Goal: Use online tool/utility: Utilize a website feature to perform a specific function

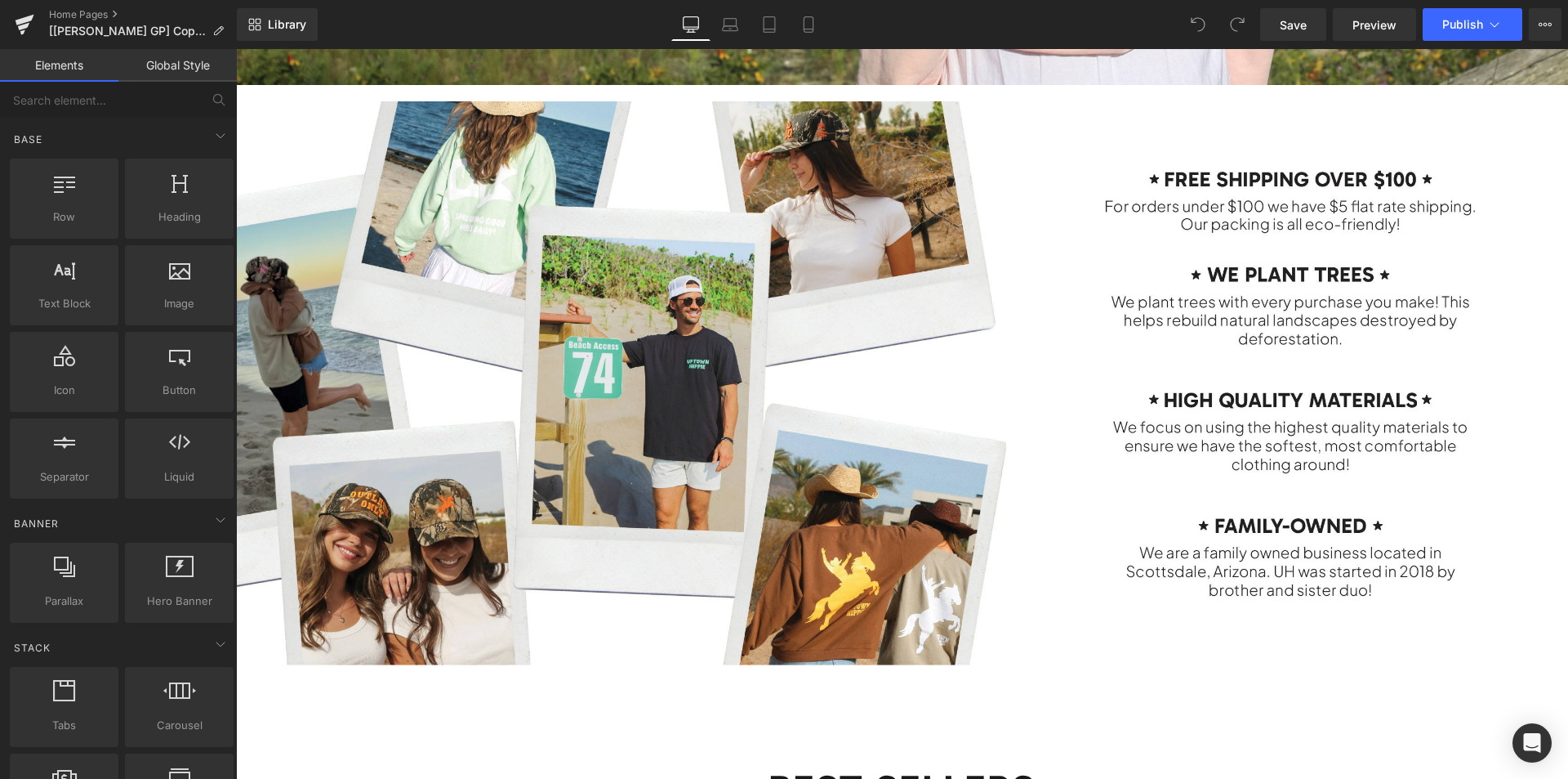
scroll to position [2370, 0]
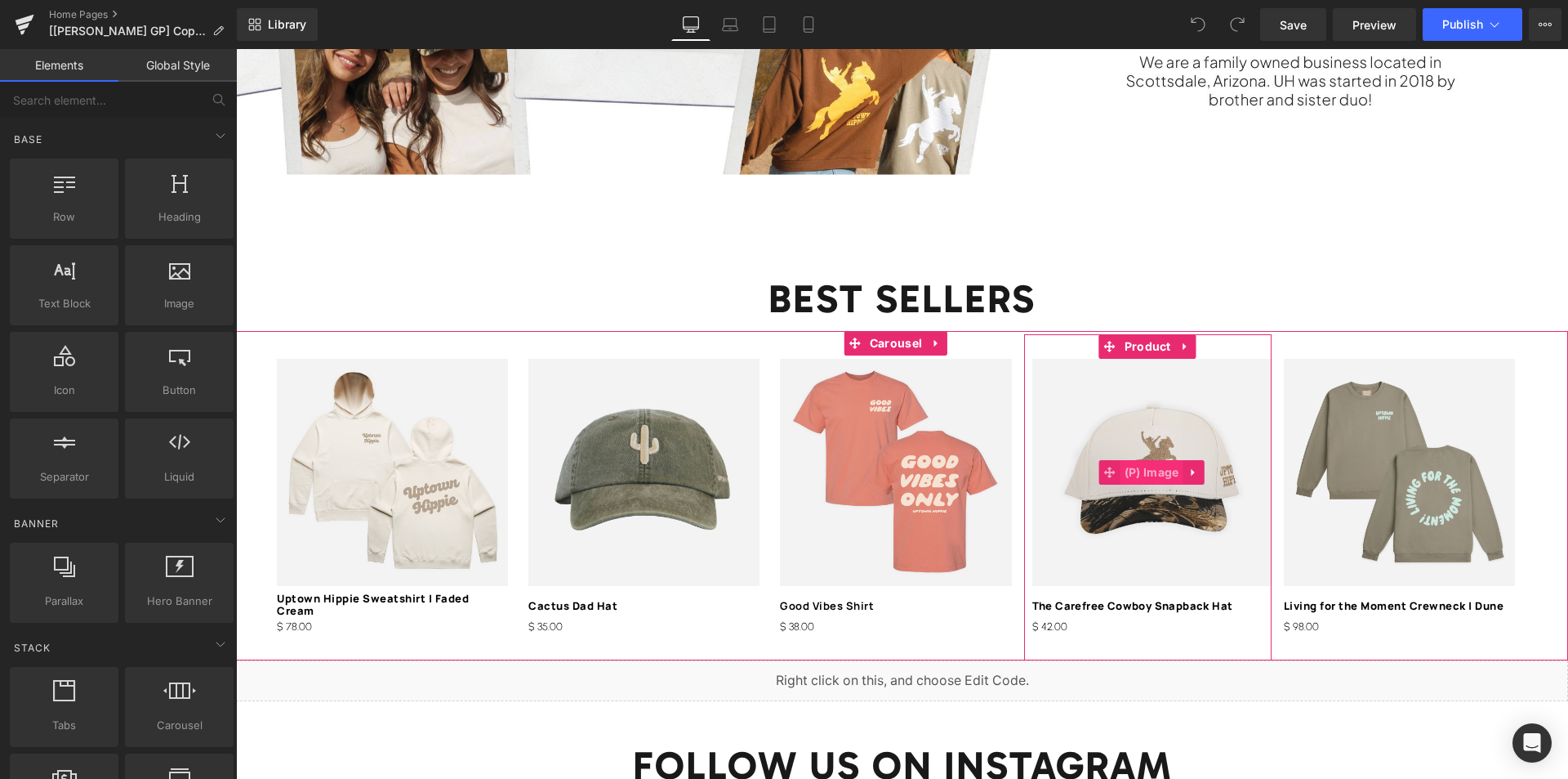
click at [1143, 461] on span "(P) Image" at bounding box center [1152, 472] width 63 height 24
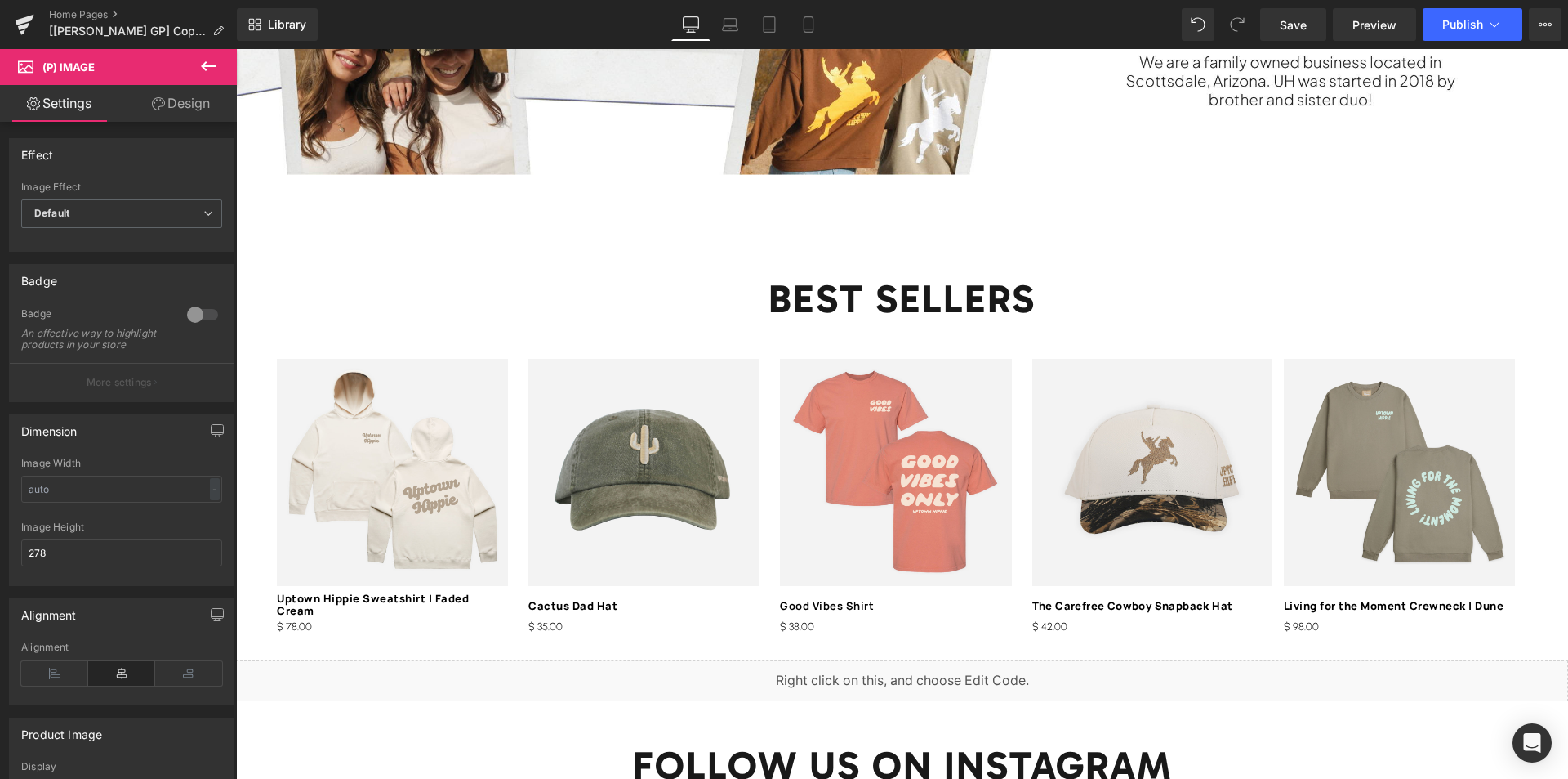
click at [920, 668] on div "Liquid" at bounding box center [902, 680] width 1332 height 41
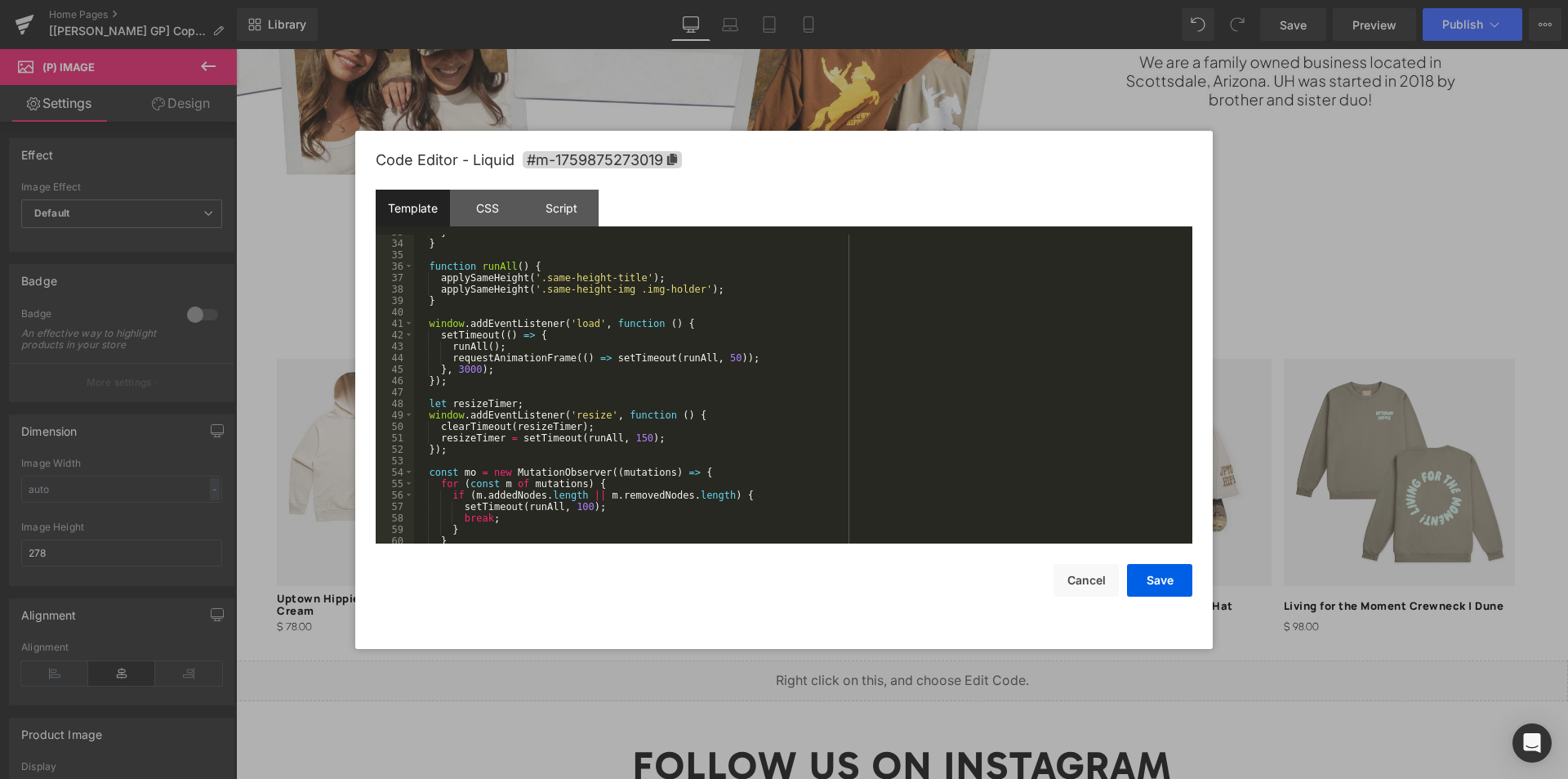
scroll to position [375, 0]
click at [496, 214] on div "CSS" at bounding box center [487, 208] width 74 height 37
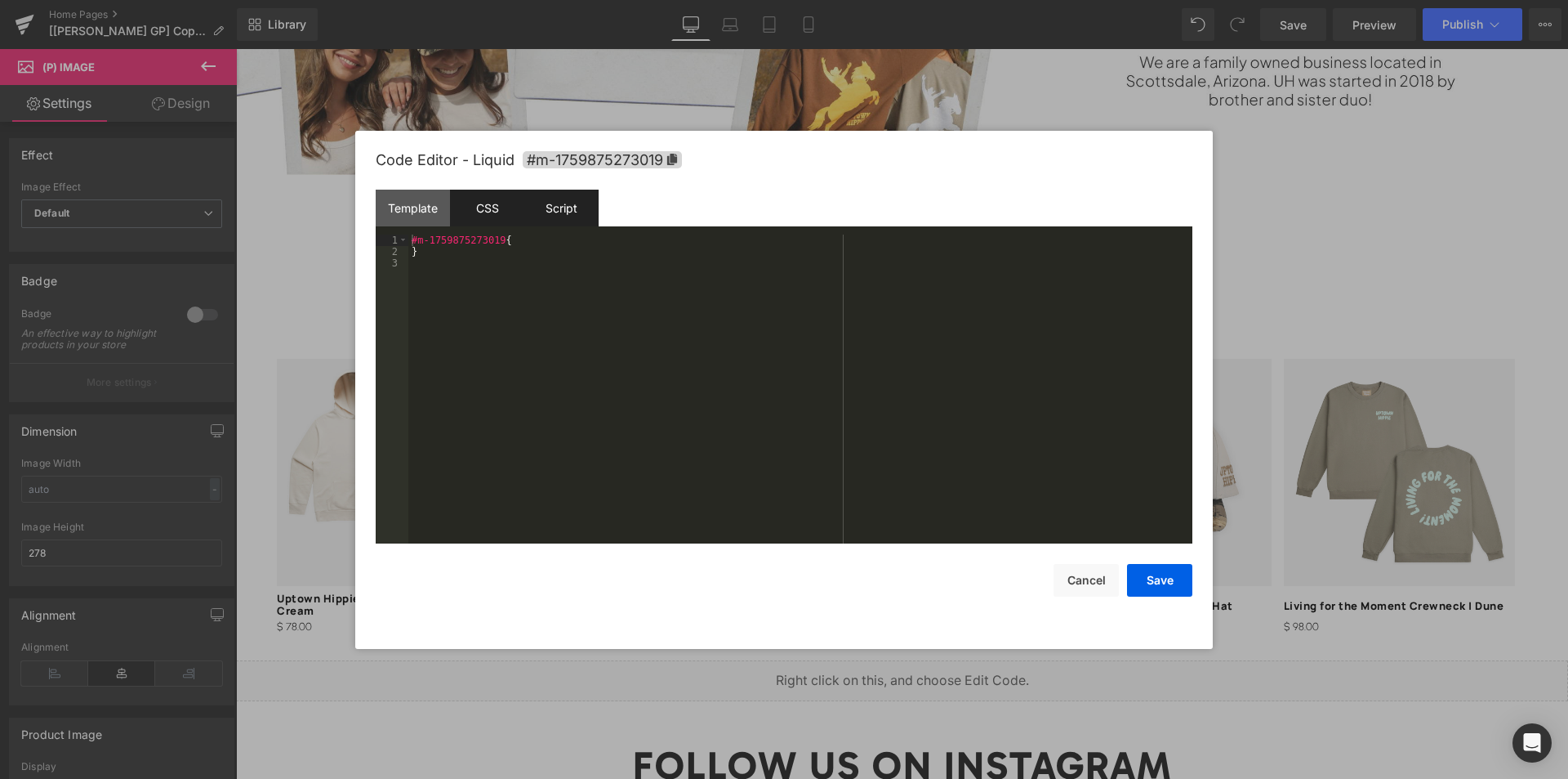
click at [574, 207] on div "Script" at bounding box center [562, 208] width 74 height 37
click at [396, 204] on div "Template" at bounding box center [412, 208] width 74 height 37
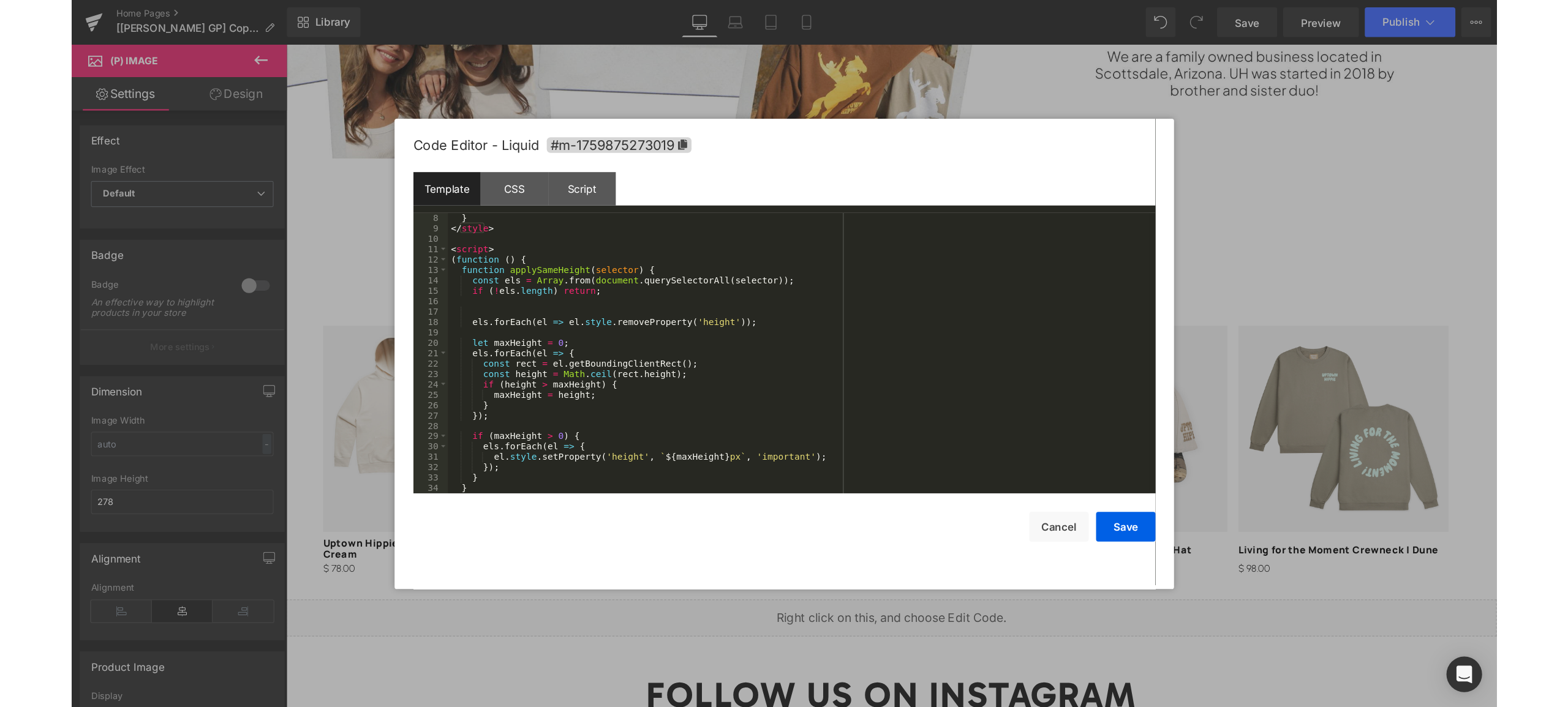
scroll to position [0, 0]
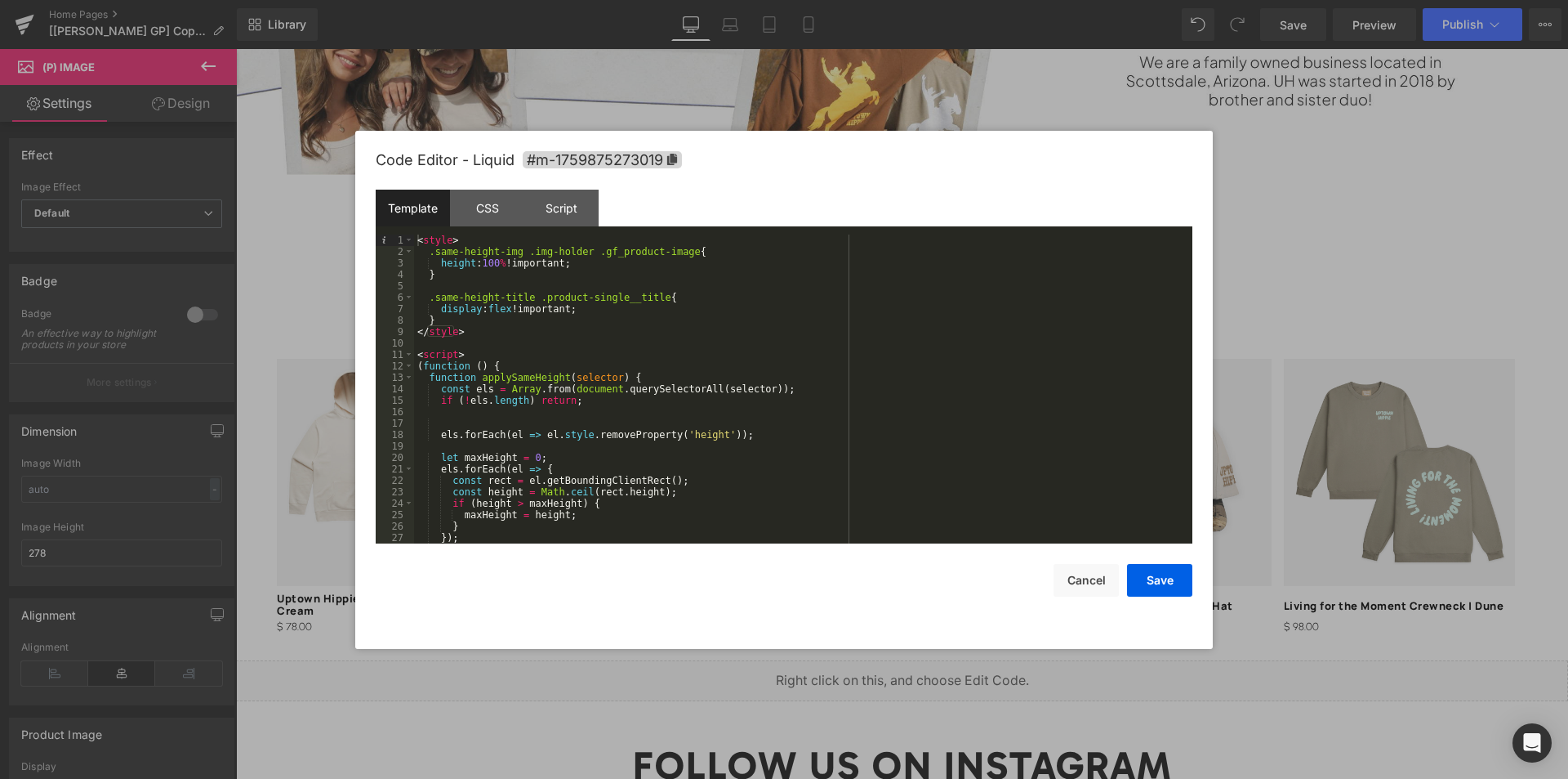
click at [1303, 300] on div at bounding box center [784, 389] width 1568 height 779
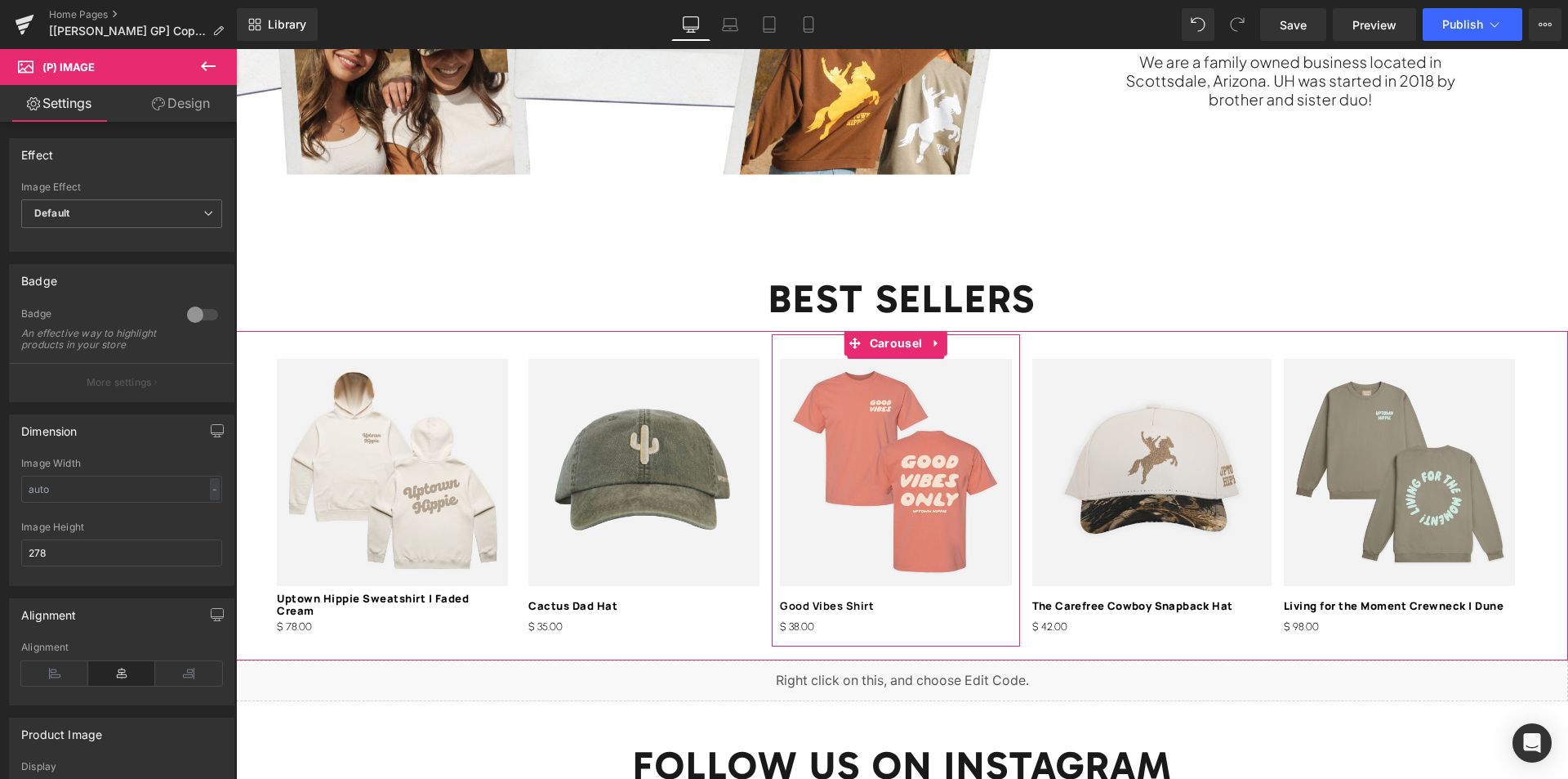
click at [818, 337] on div "Sale Off (P) Image Good Vibes Shirt (P) Title $ 0 $ 38.00 (P) Price Product" at bounding box center [896, 489] width 248 height 312
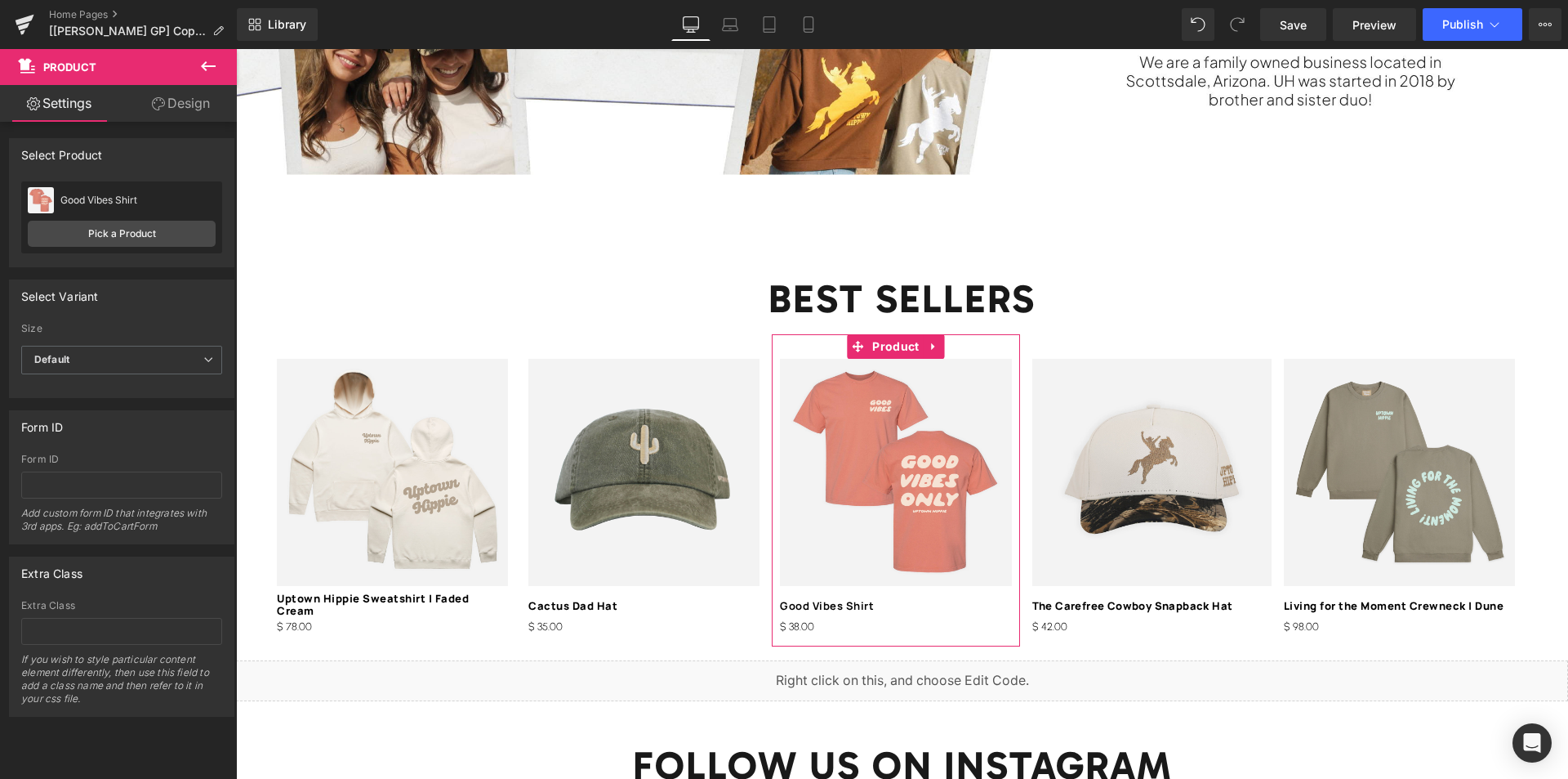
click at [191, 108] on link "Design" at bounding box center [181, 103] width 118 height 37
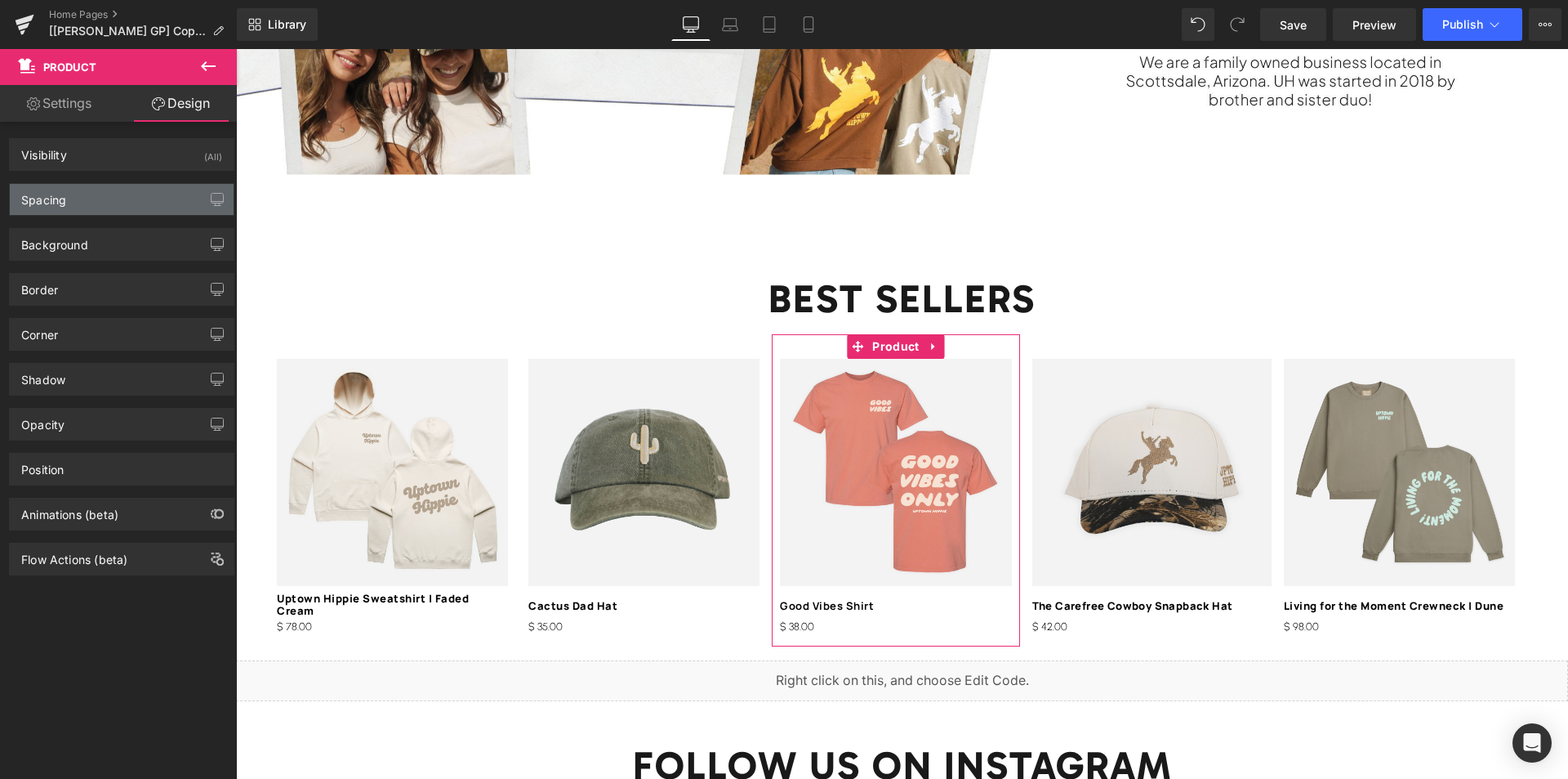
click at [85, 204] on div "Spacing" at bounding box center [121, 199] width 223 height 31
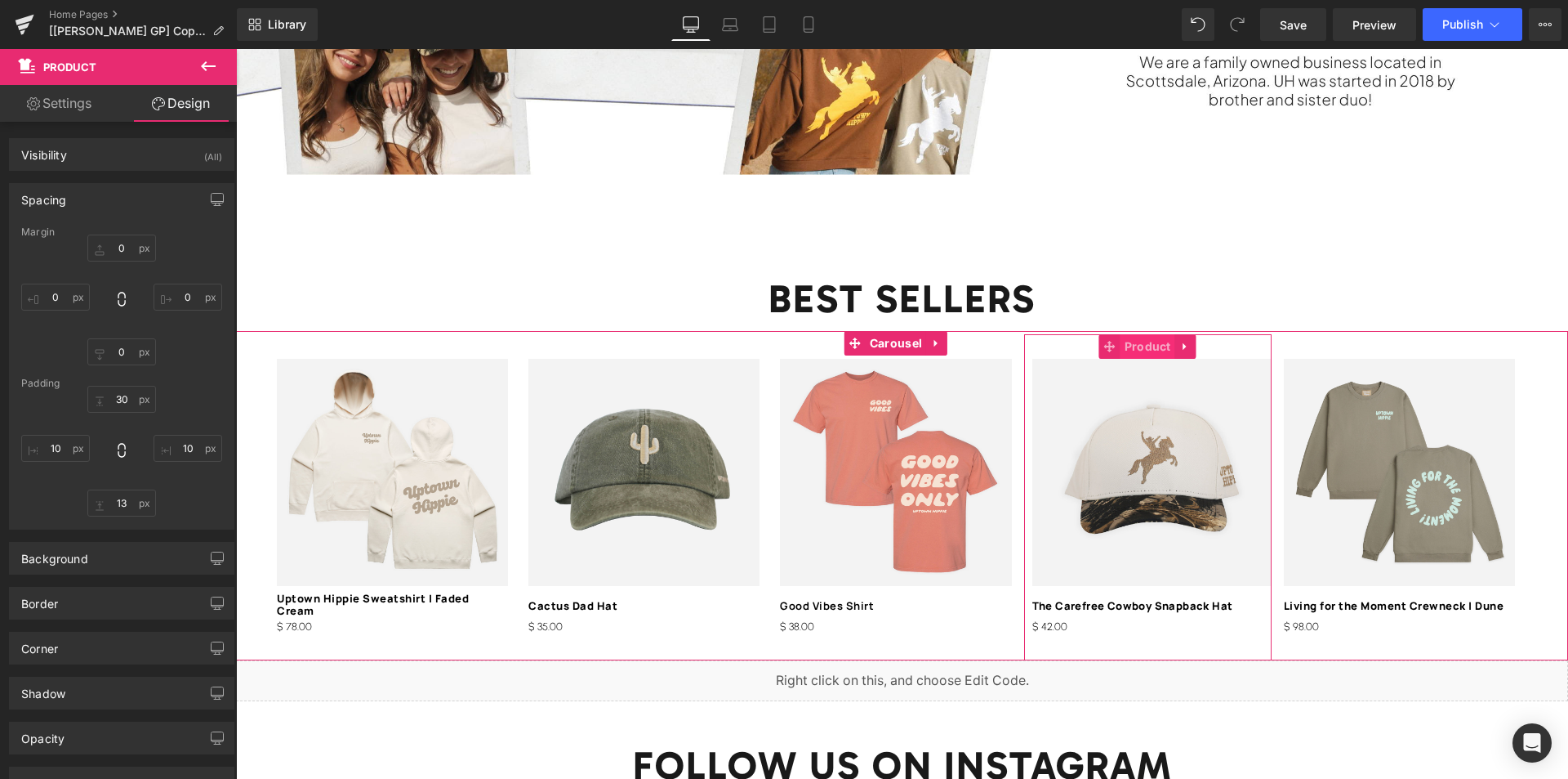
click at [1148, 339] on span "Product" at bounding box center [1148, 346] width 55 height 24
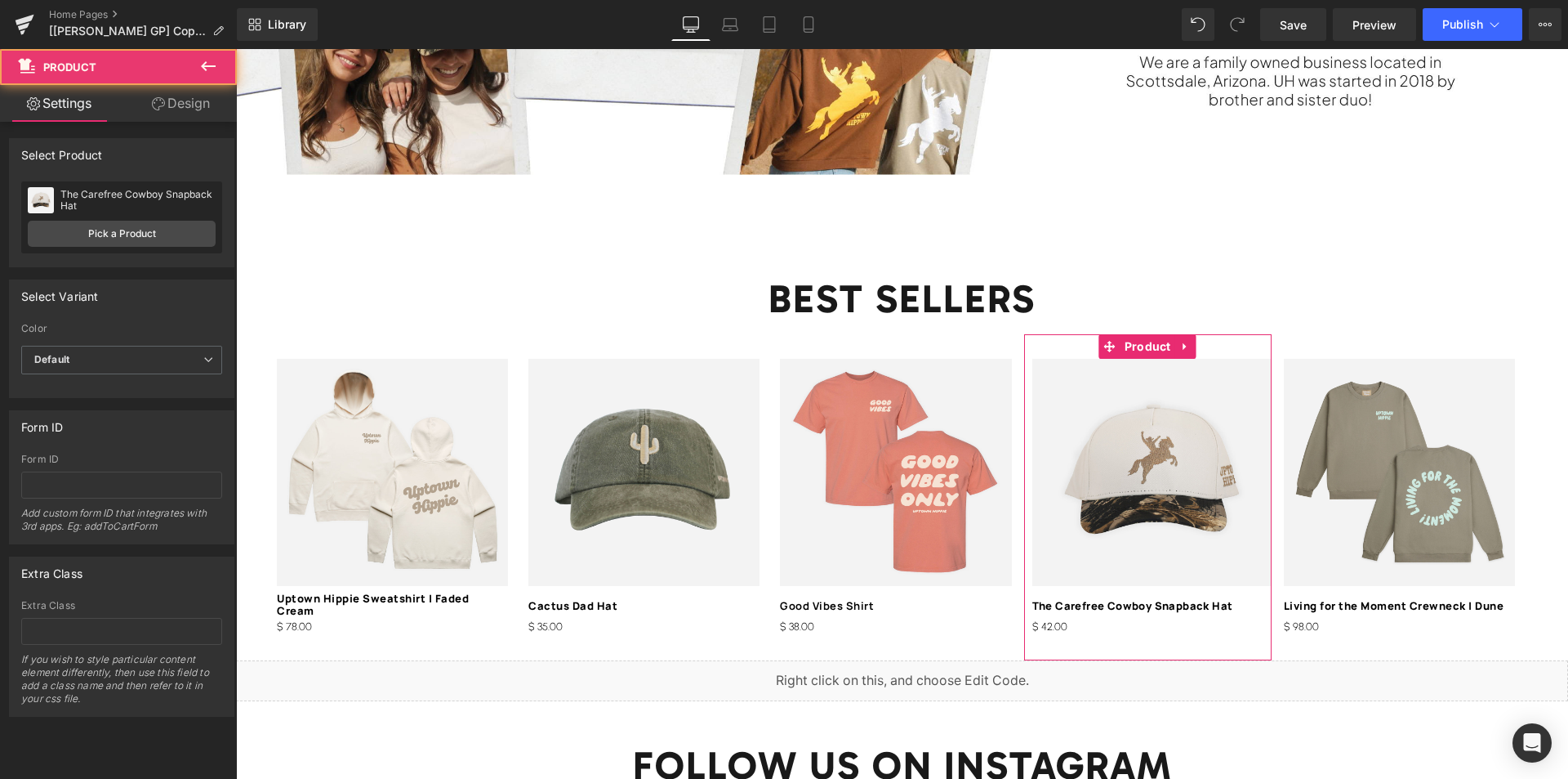
click at [193, 105] on link "Design" at bounding box center [181, 103] width 118 height 37
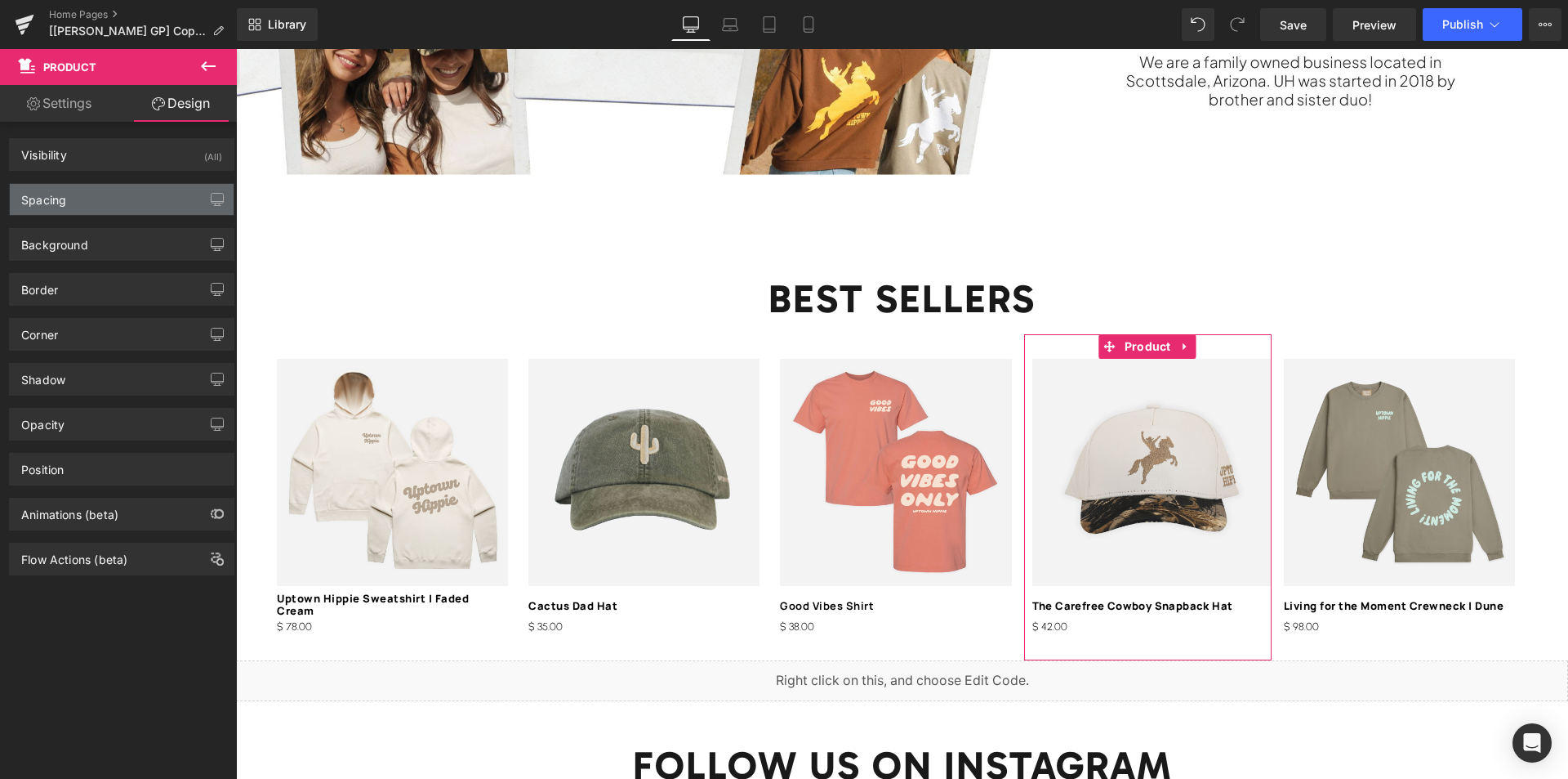
click at [82, 201] on div "Spacing" at bounding box center [121, 199] width 223 height 31
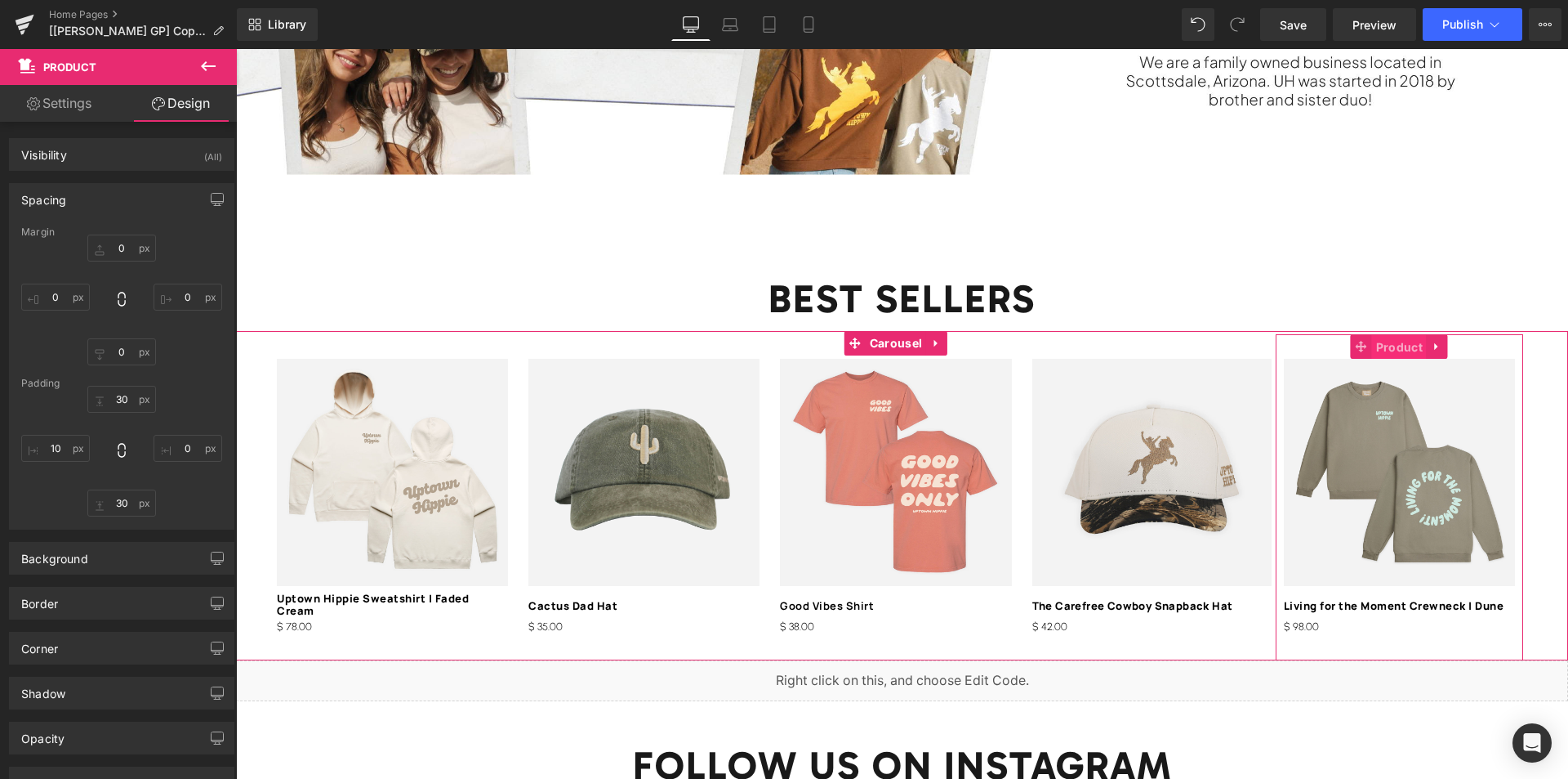
click at [1393, 337] on span "Product" at bounding box center [1399, 347] width 55 height 24
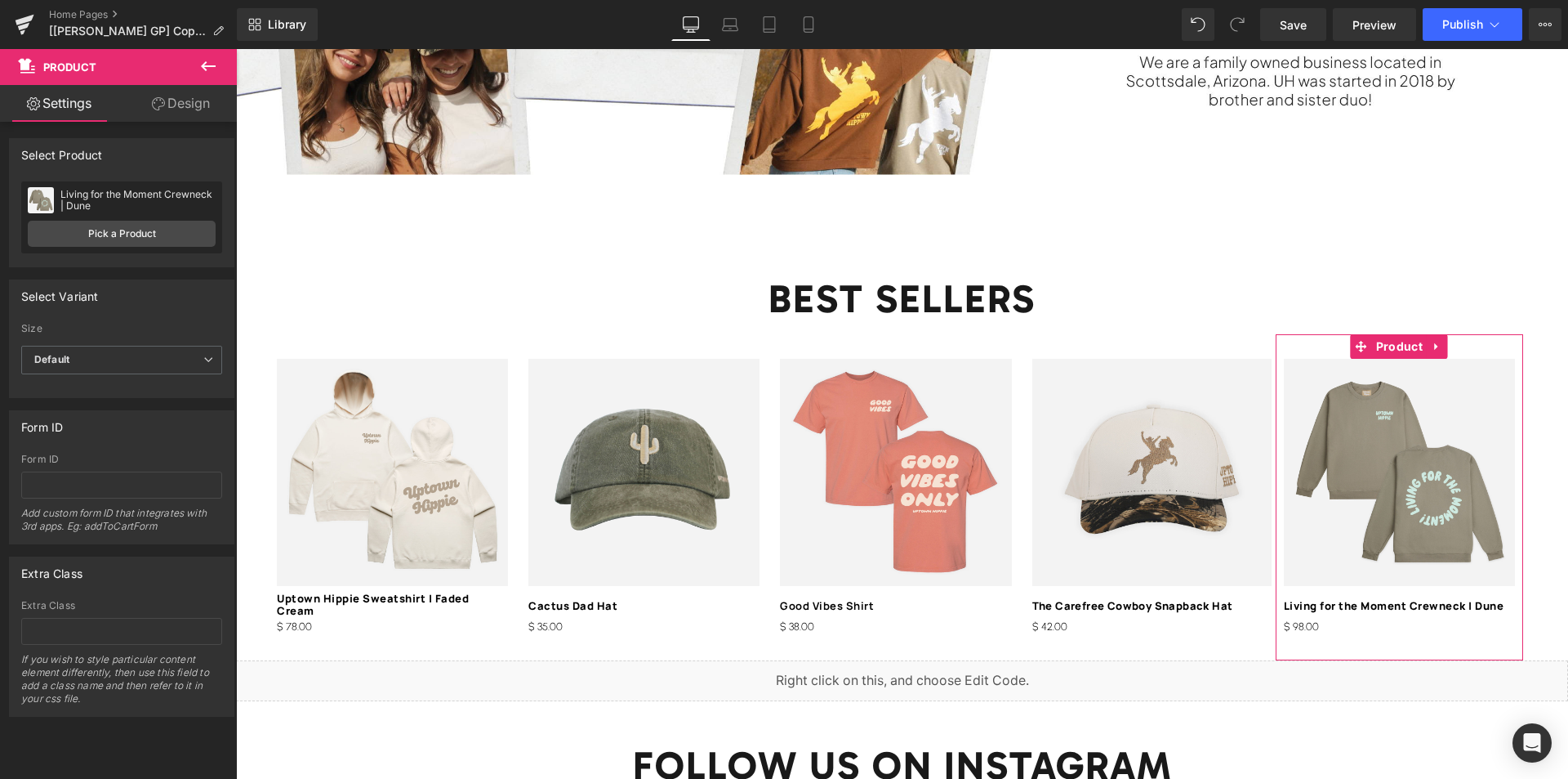
click at [200, 102] on link "Design" at bounding box center [181, 103] width 118 height 37
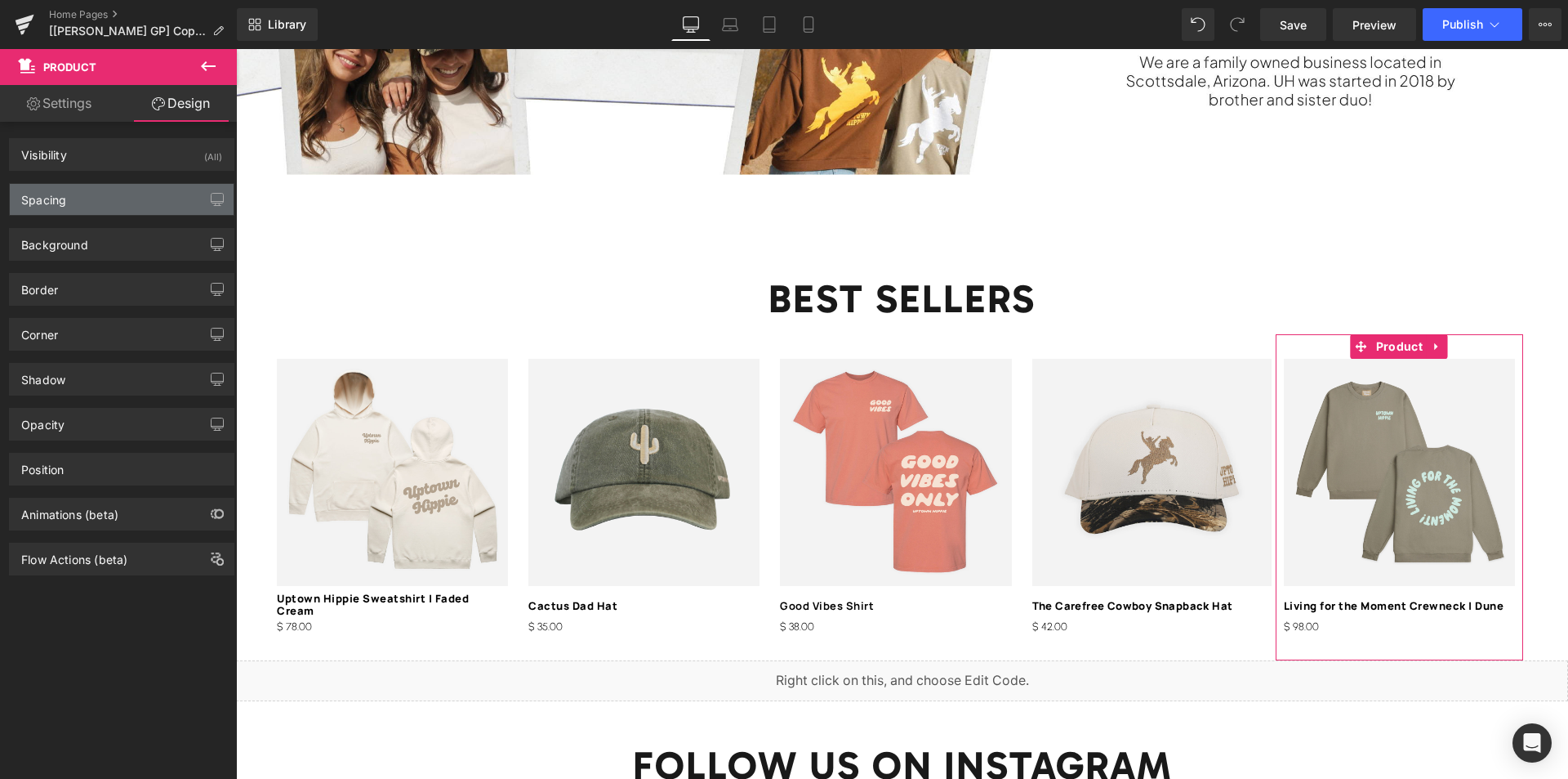
click at [63, 190] on div "Spacing" at bounding box center [43, 195] width 45 height 23
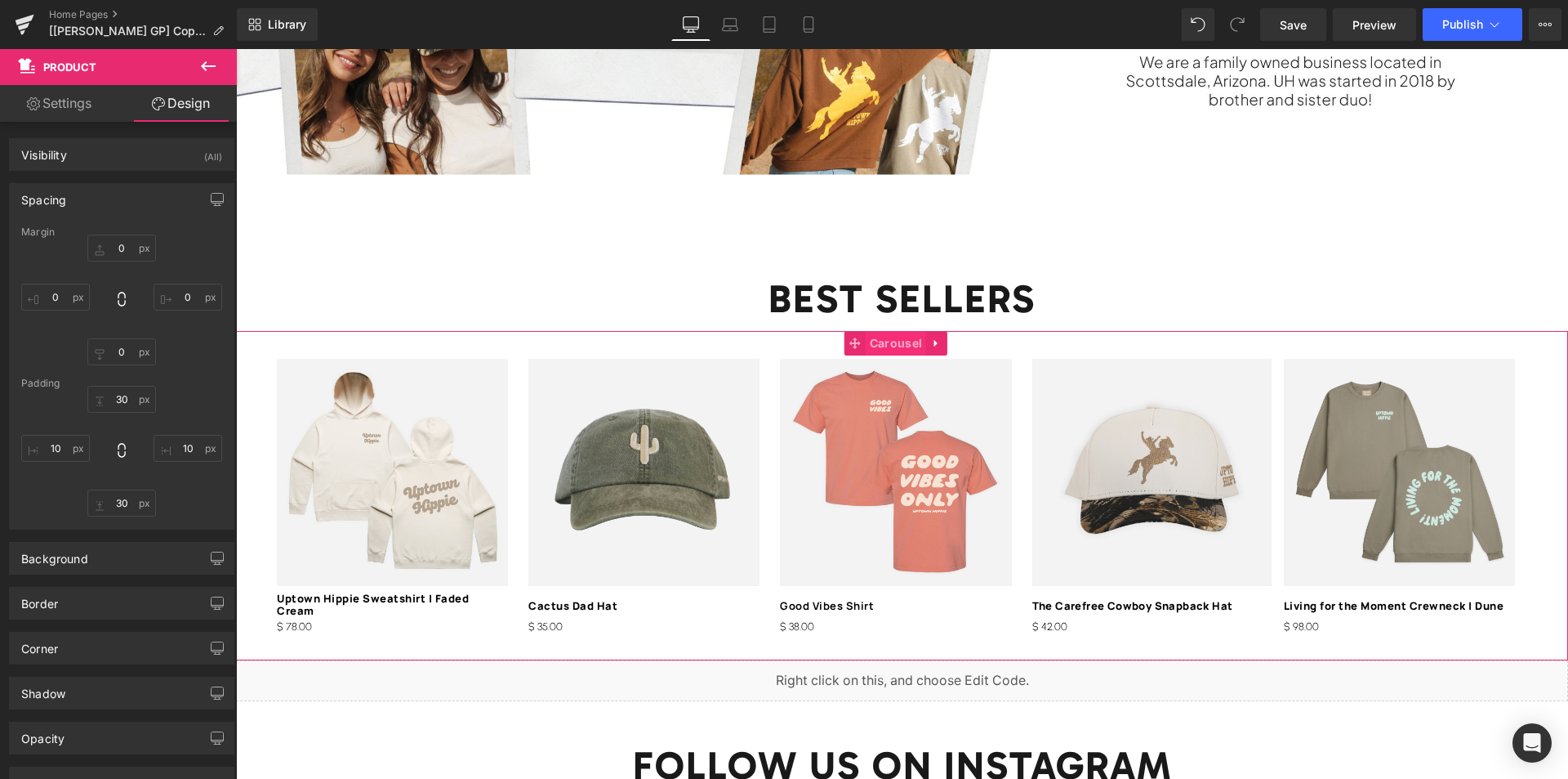
click at [890, 331] on span "Carousel" at bounding box center [895, 343] width 61 height 24
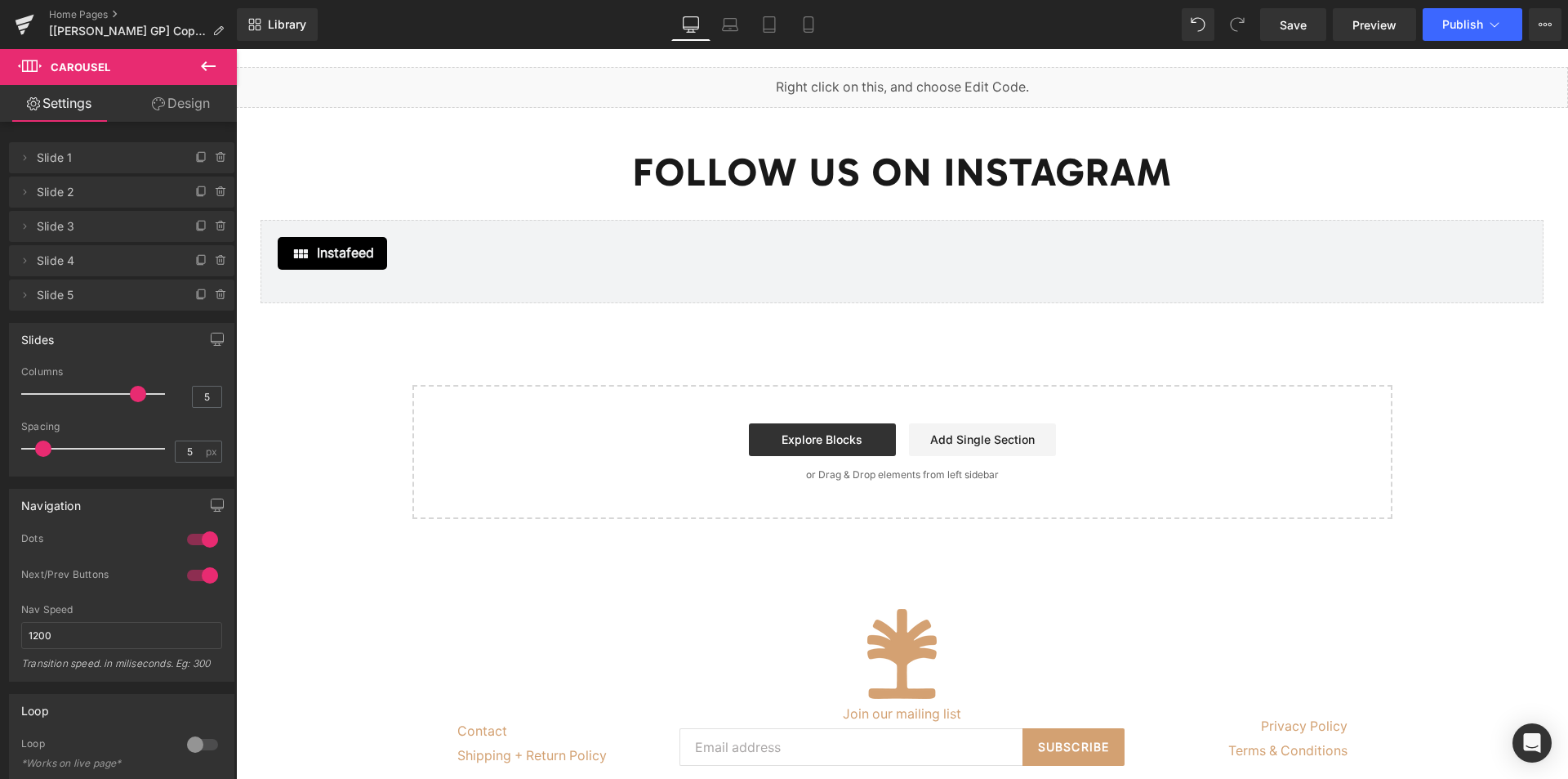
scroll to position [2668, 0]
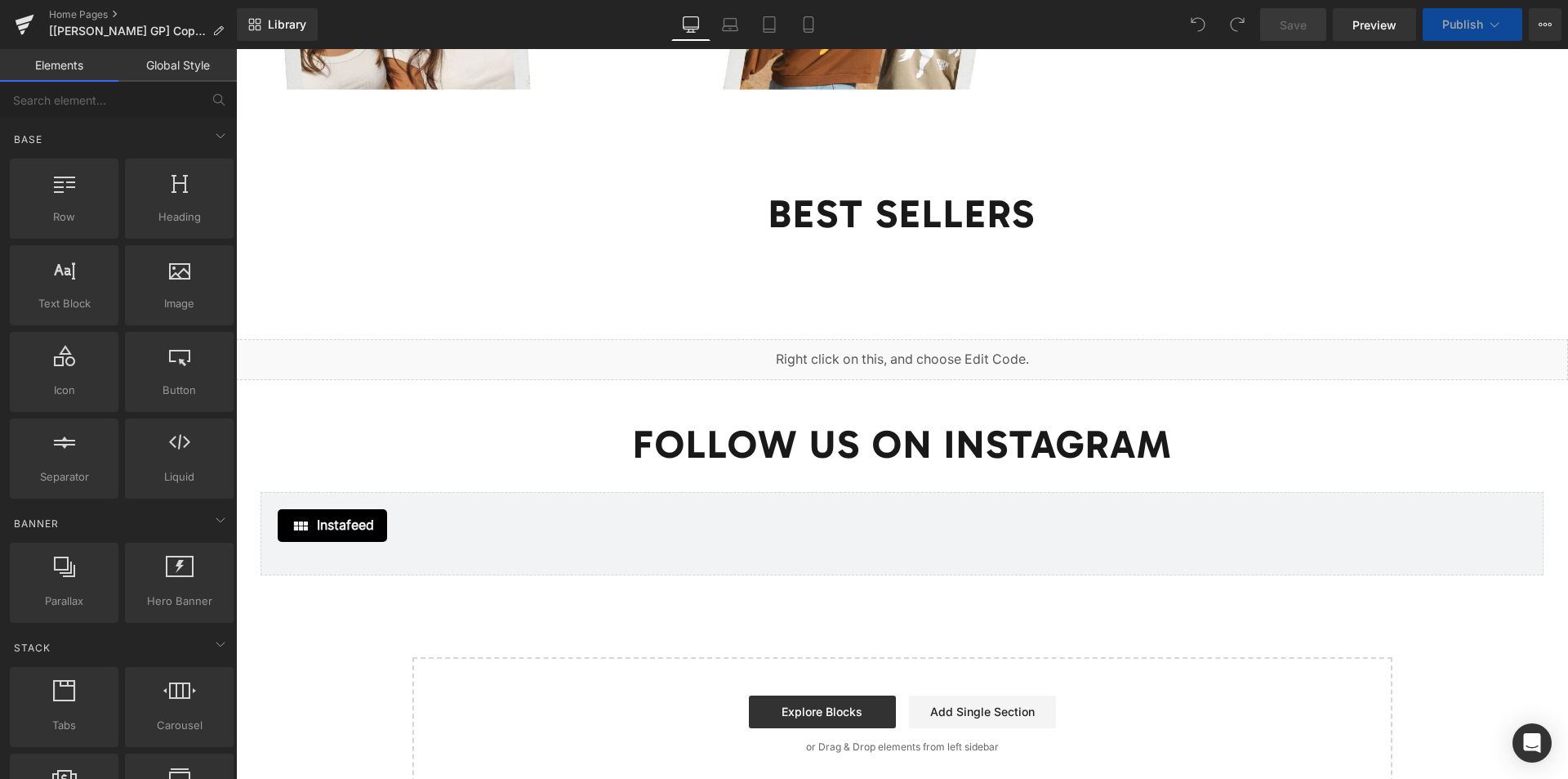
scroll to position [2533, 0]
